Goal: Task Accomplishment & Management: Manage account settings

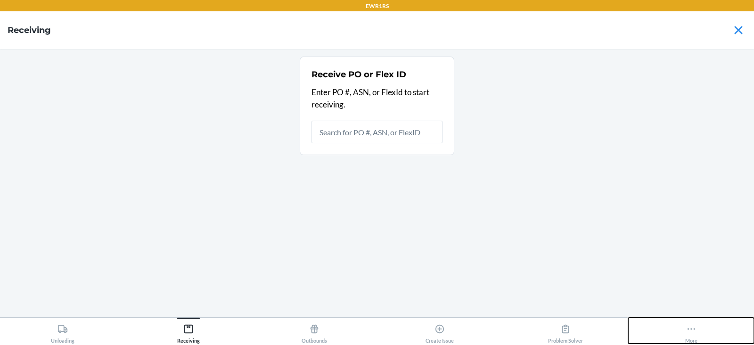
click at [691, 340] on div "More" at bounding box center [691, 332] width 12 height 24
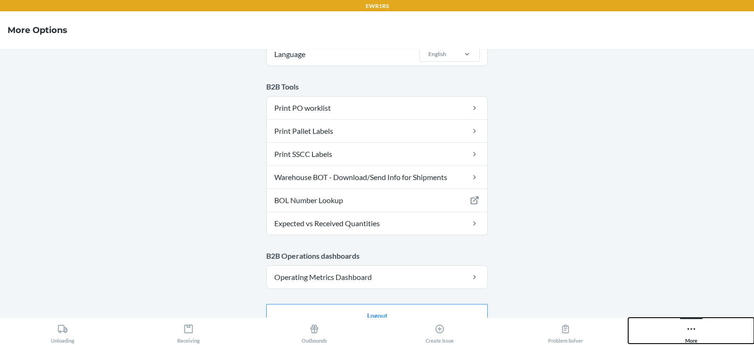
scroll to position [91, 0]
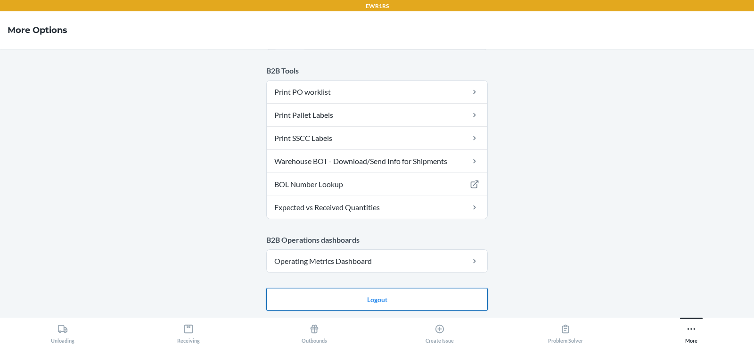
click at [404, 306] on button "Logout" at bounding box center [377, 299] width 222 height 23
